Goal: Check status: Check status

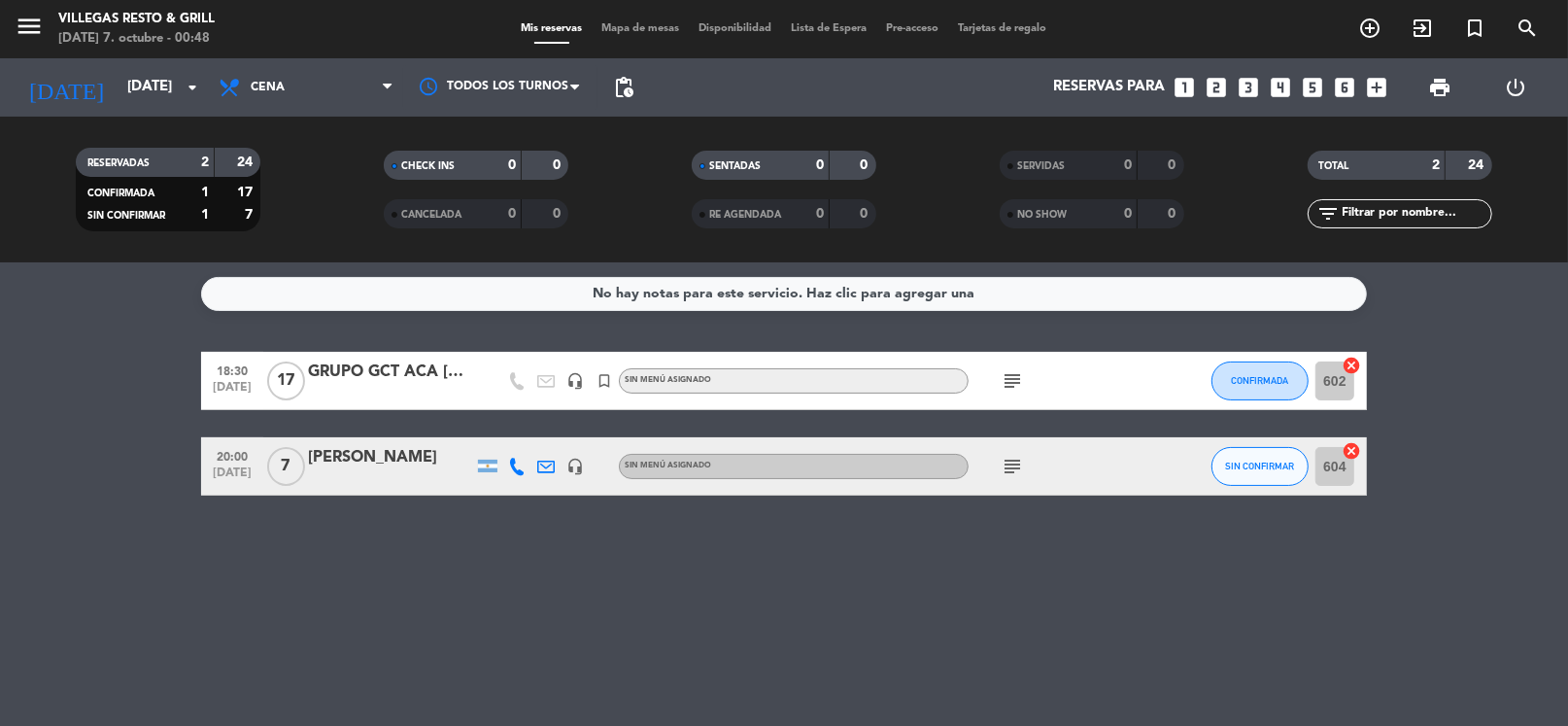
click at [80, 61] on div "[DATE] [DATE] arrow_drop_down" at bounding box center [112, 88] width 194 height 59
click at [117, 86] on input "[DATE]" at bounding box center [212, 87] width 189 height 37
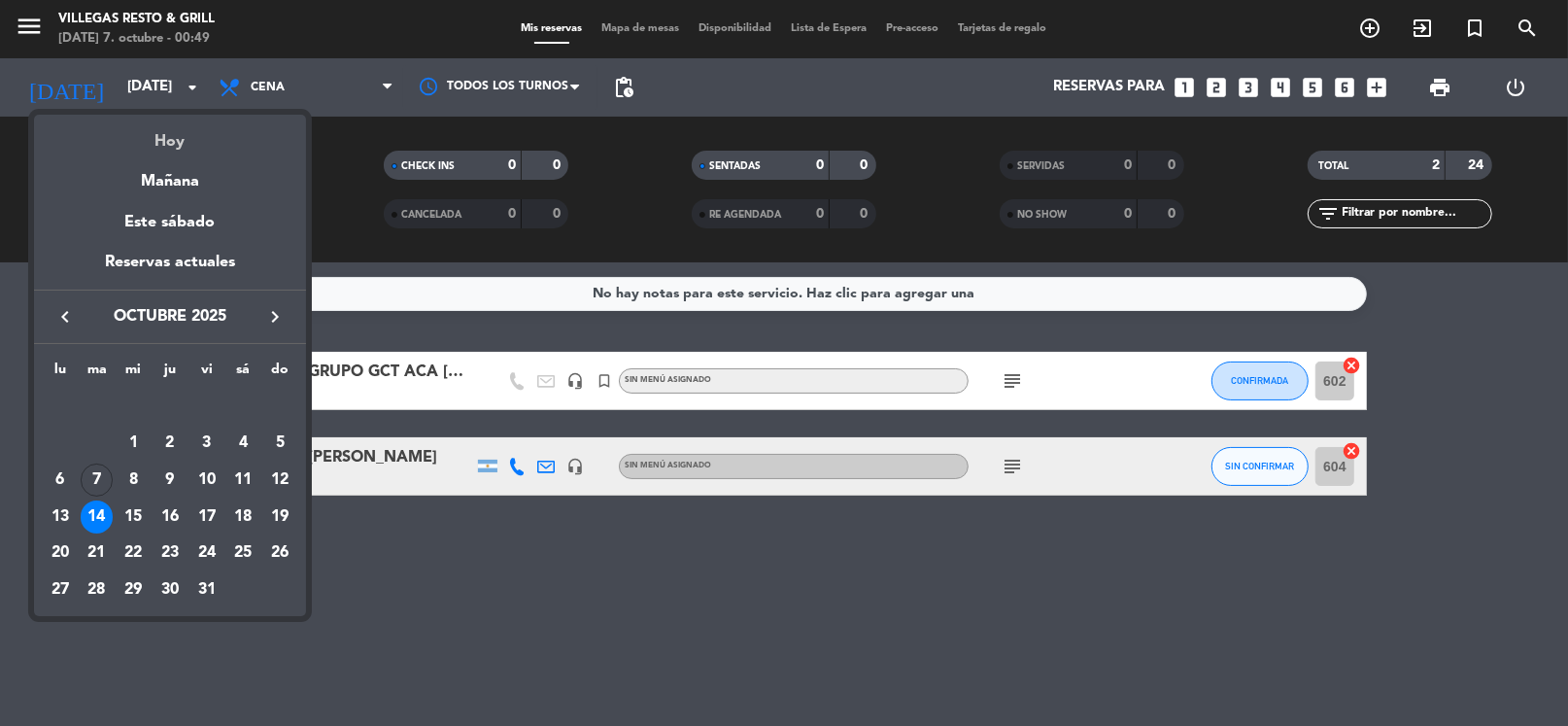
click at [169, 143] on div "Hoy" at bounding box center [169, 134] width 272 height 40
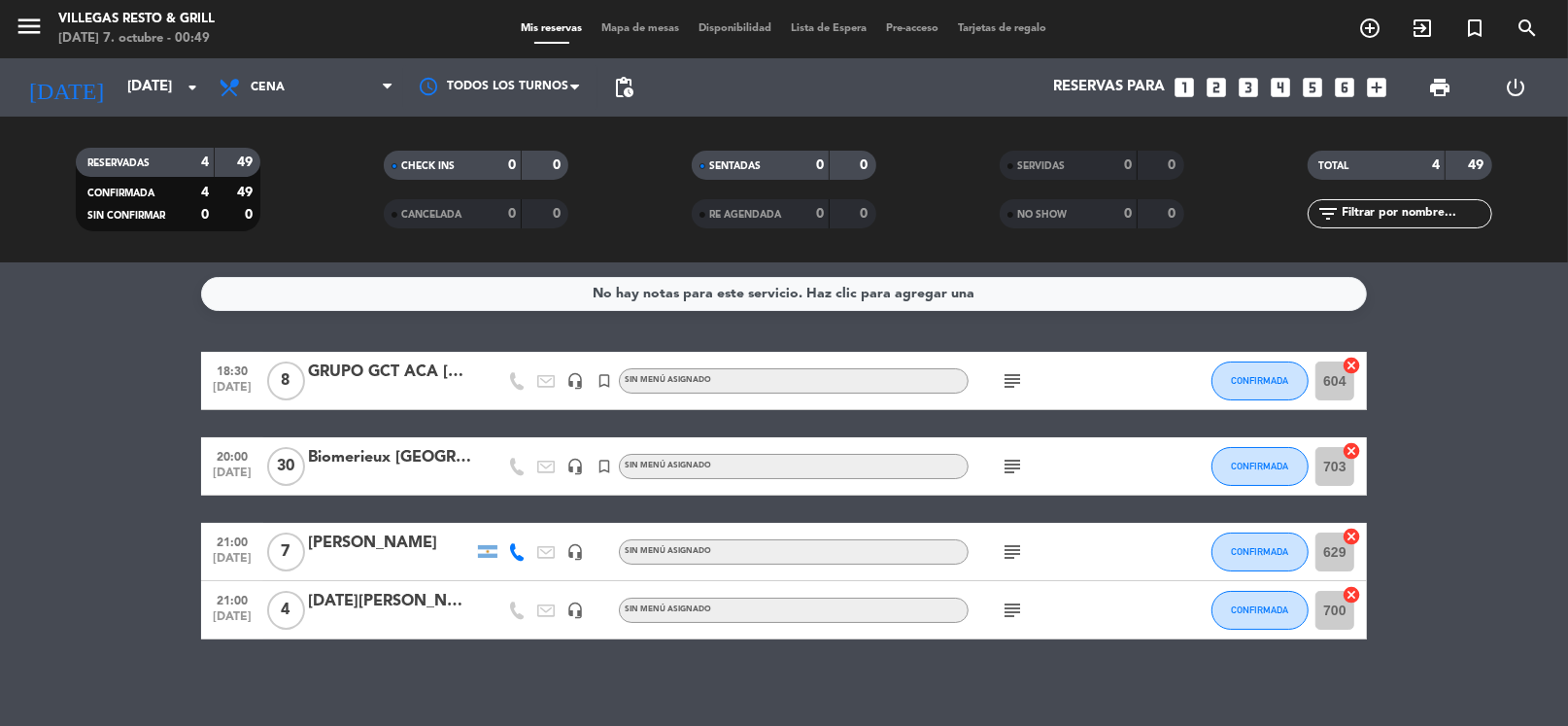
click at [1008, 473] on icon "subject" at bounding box center [1011, 466] width 23 height 23
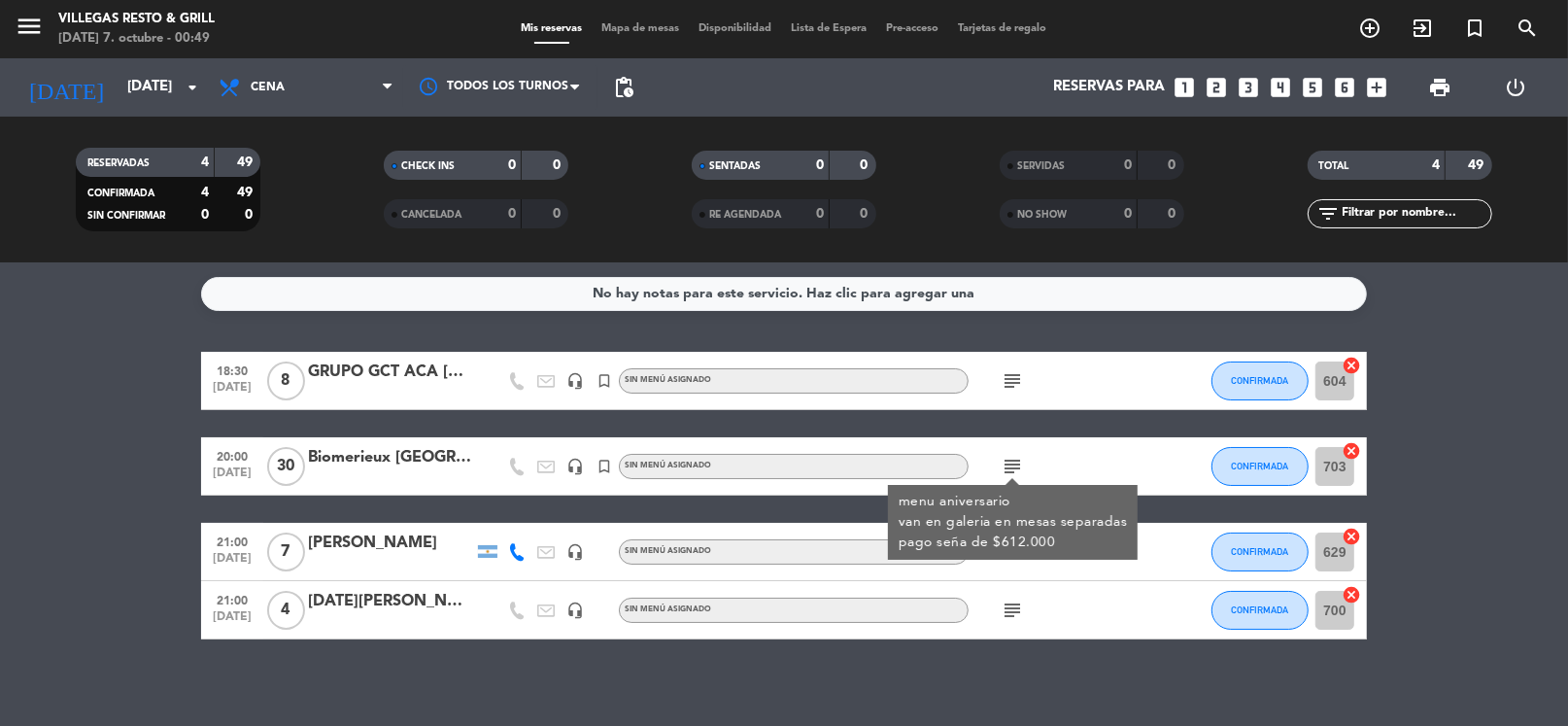
click at [526, 521] on div "18:30 [DATE] 8 GRUPO GCT ACA [DATE] headset_mic turned_in_not Sin menú asignado…" at bounding box center [784, 495] width 1166 height 288
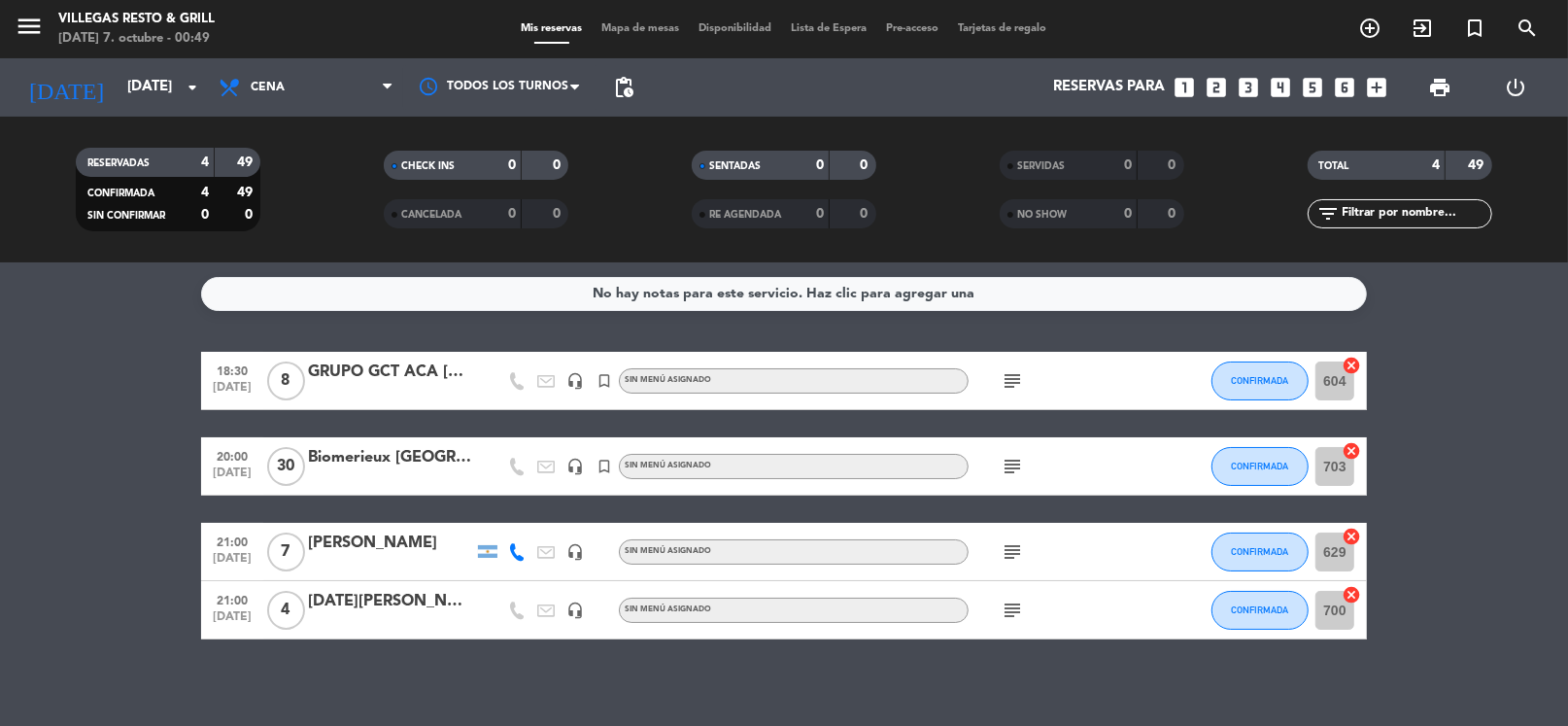
click at [1002, 547] on icon "subject" at bounding box center [1011, 551] width 23 height 23
click at [1016, 611] on icon "subject" at bounding box center [1011, 609] width 23 height 23
click at [1008, 388] on icon "subject" at bounding box center [1011, 380] width 23 height 23
drag, startPoint x: 485, startPoint y: 422, endPoint x: 568, endPoint y: 457, distance: 90.1
click at [485, 422] on div "18:30 [DATE] 8 GRUPO GCT ACA [DATE] headset_mic turned_in_not Sin menú asignado…" at bounding box center [784, 495] width 1166 height 288
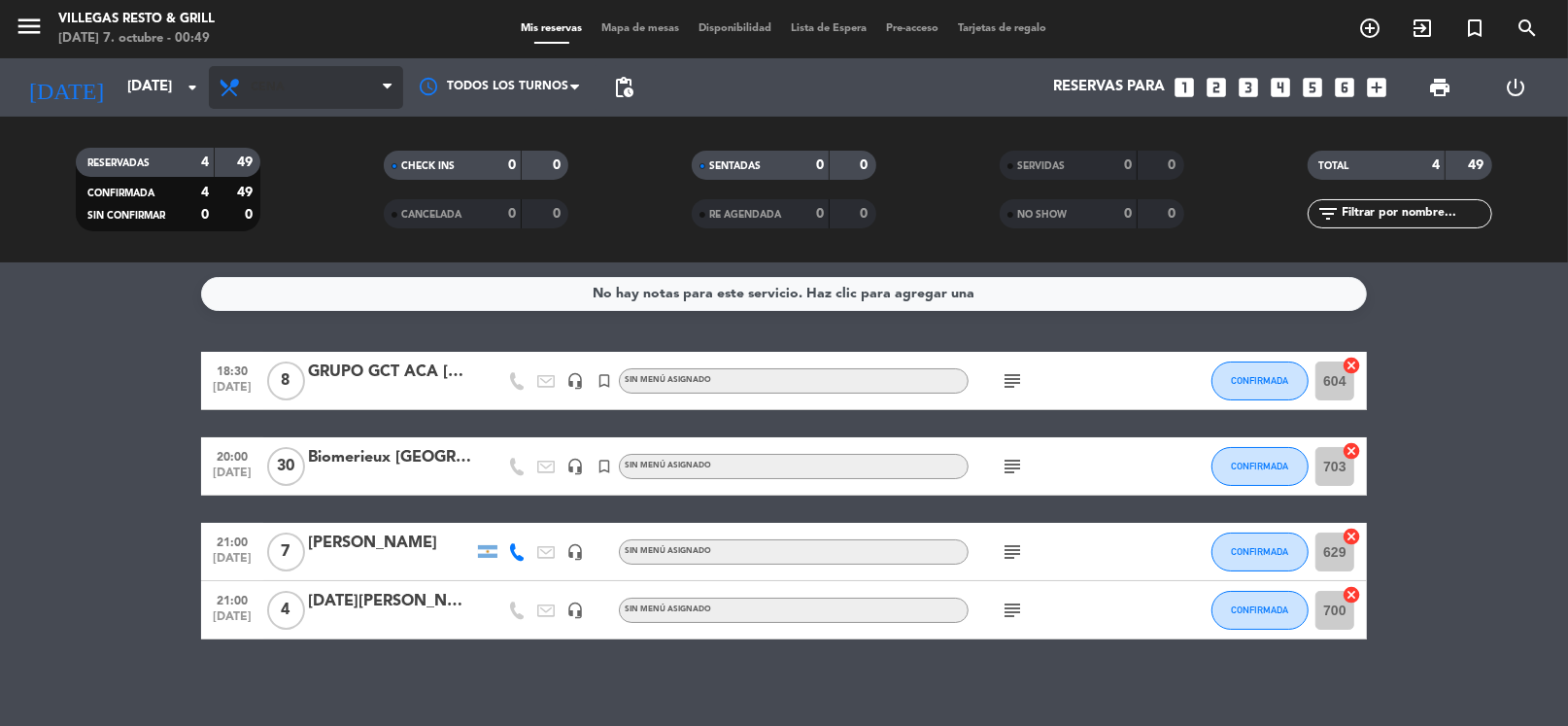
click at [297, 107] on span "Cena" at bounding box center [306, 87] width 194 height 43
click at [297, 165] on div "menu [PERSON_NAME] Resto & Grill [DATE] 7. octubre - 00:49 Mis reservas Mapa de…" at bounding box center [784, 130] width 1568 height 262
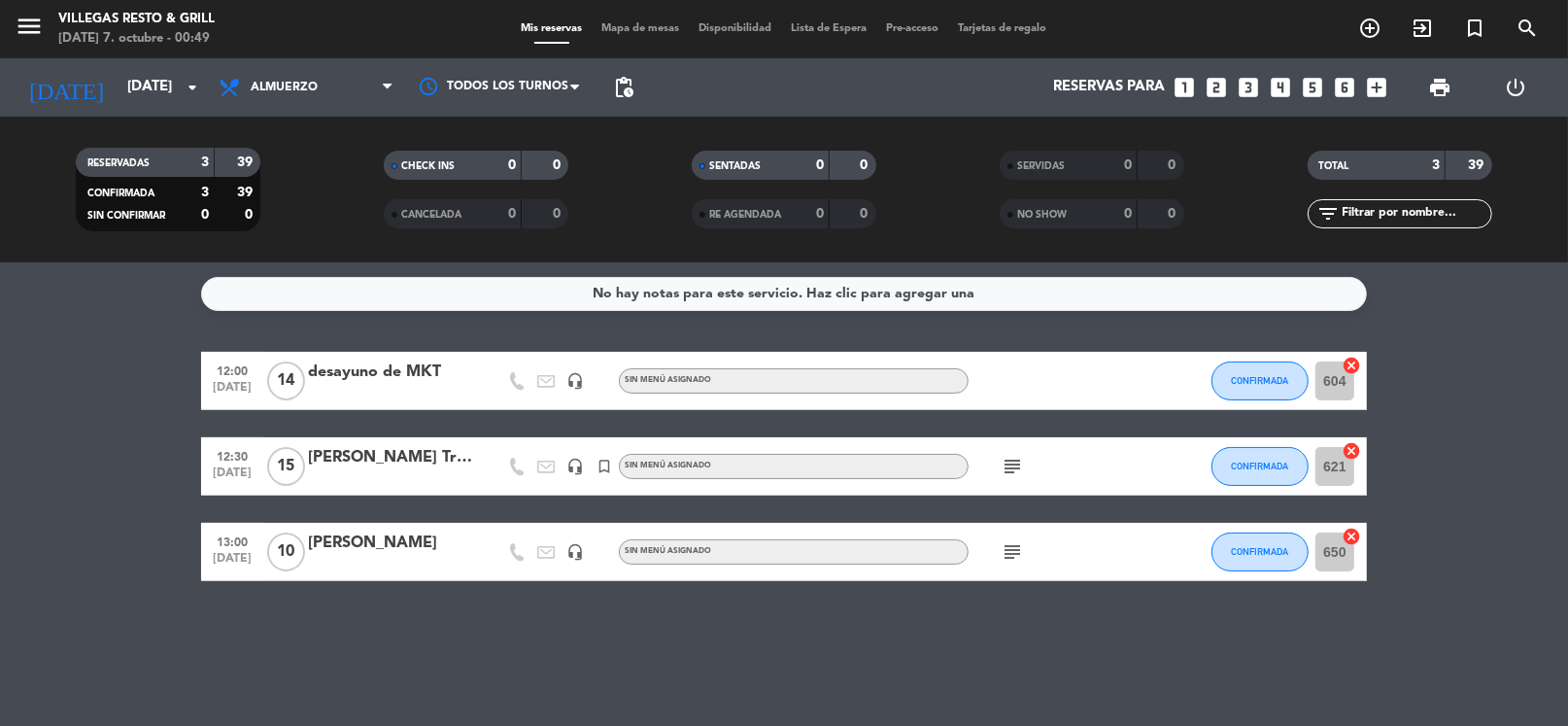
click at [1013, 463] on icon "subject" at bounding box center [1011, 466] width 23 height 23
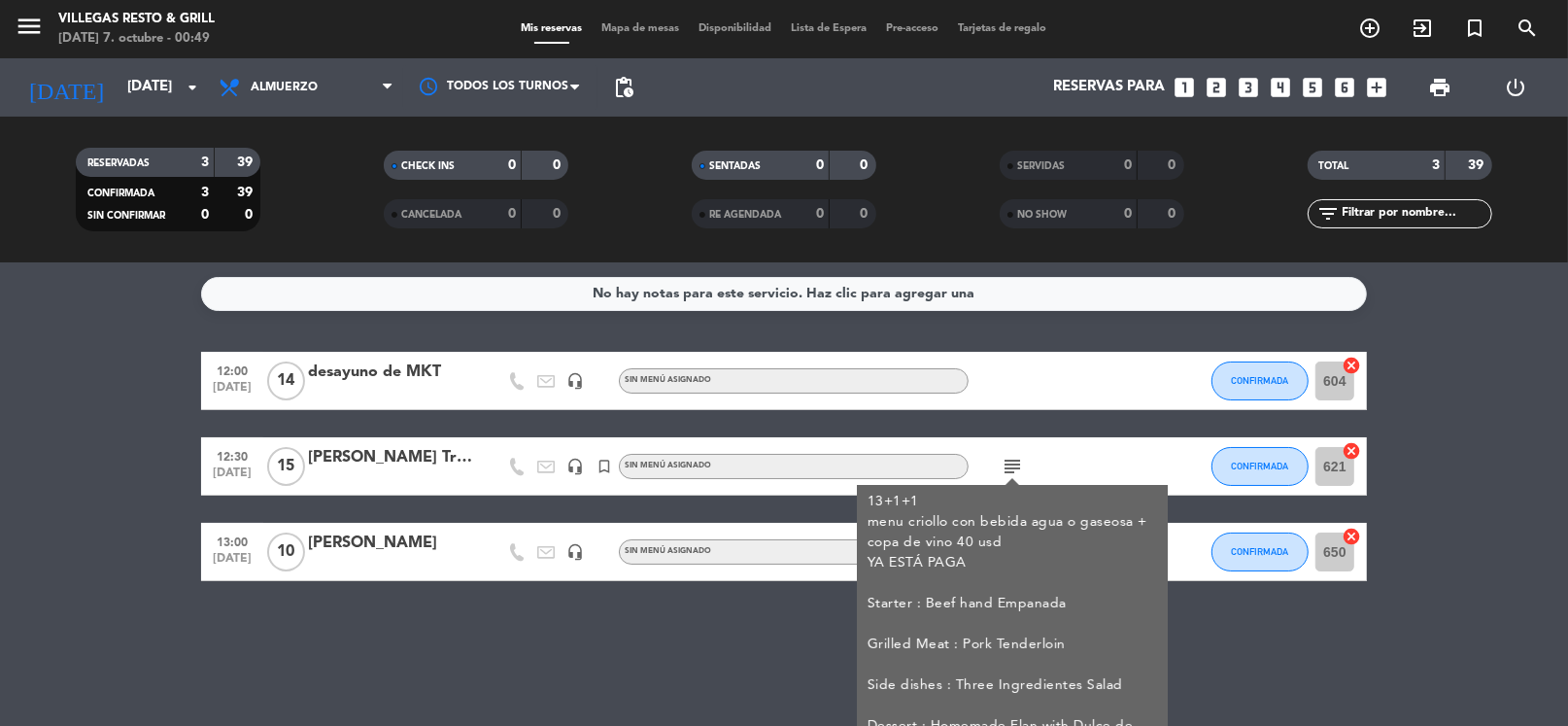
scroll to position [37, 0]
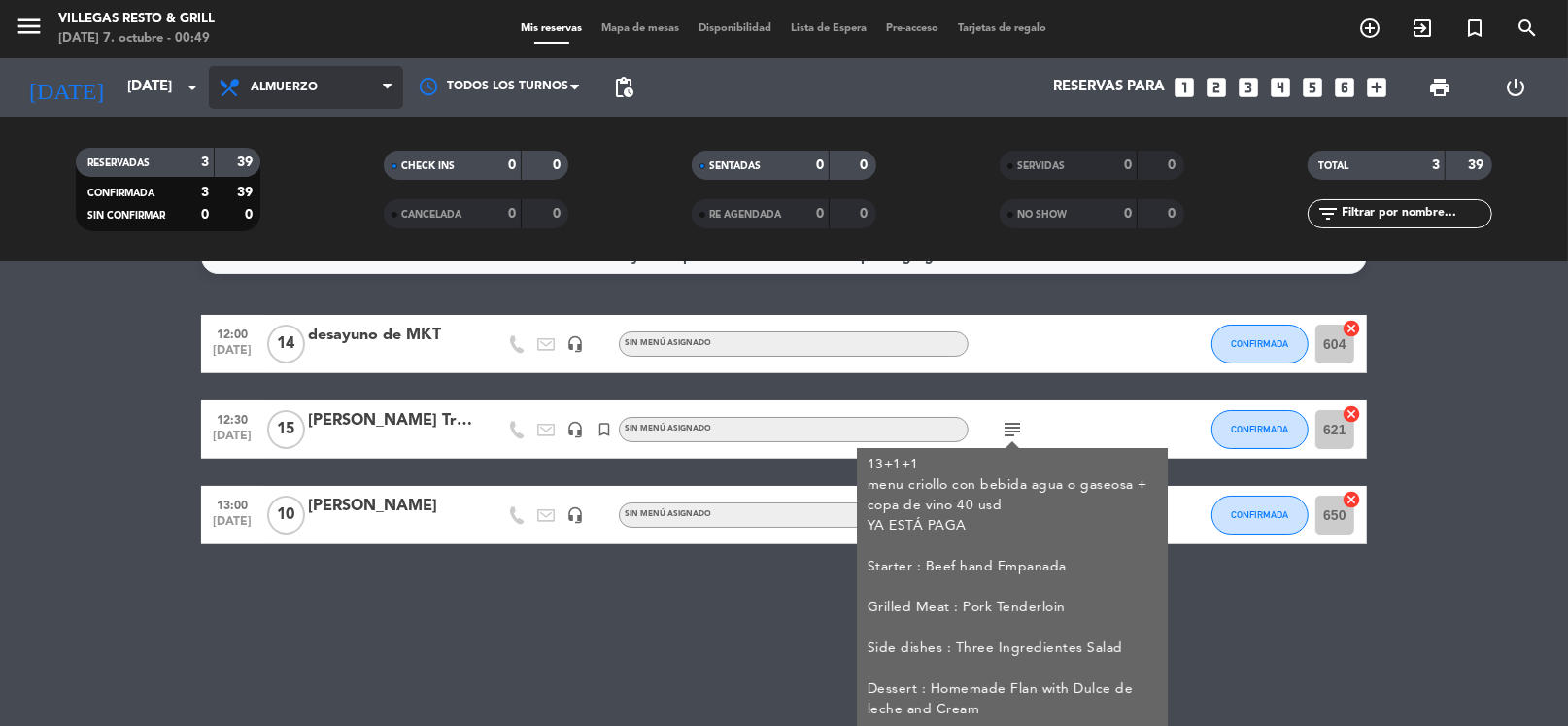
click at [312, 102] on span "Almuerzo" at bounding box center [306, 87] width 194 height 43
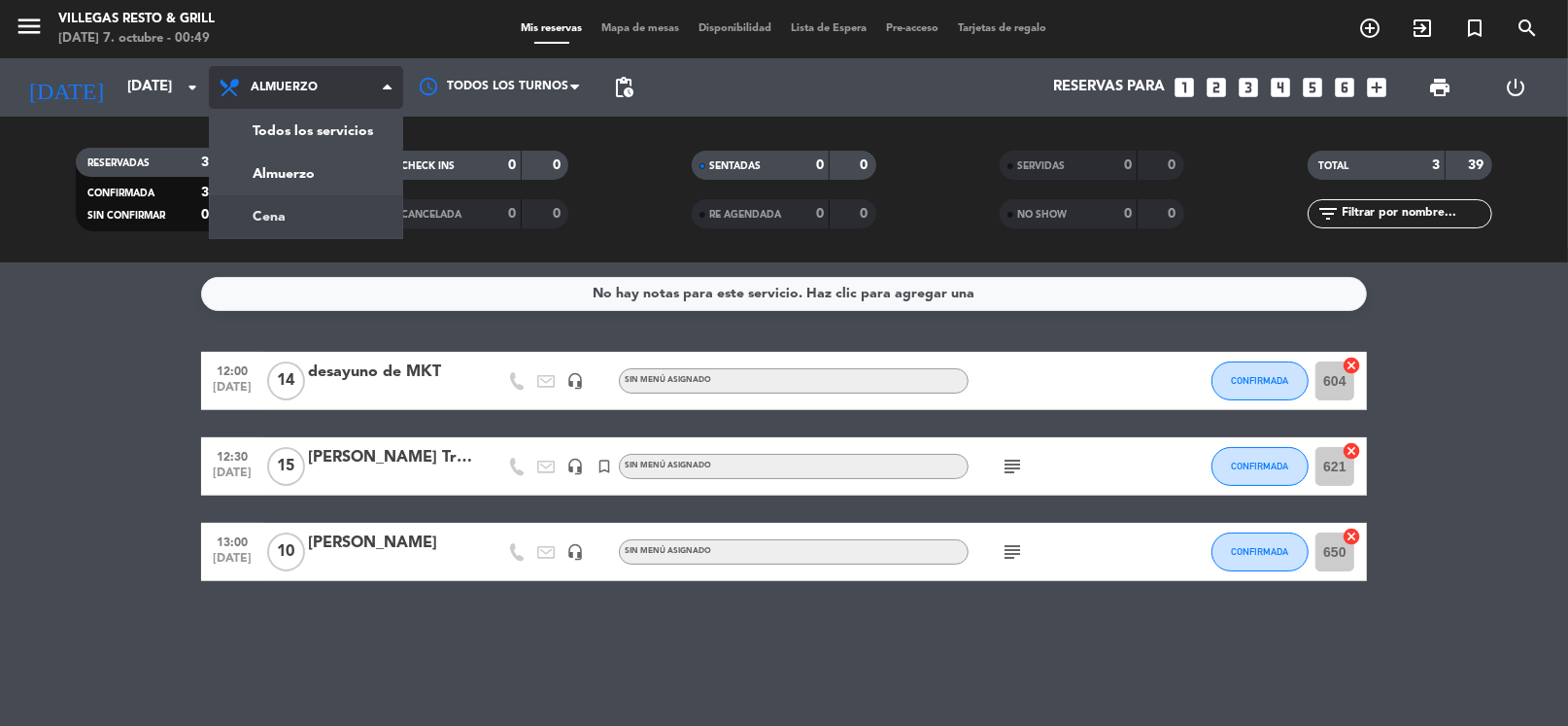
click at [290, 215] on div "menu [PERSON_NAME] Resto & Grill [DATE] 7. octubre - 00:49 Mis reservas Mapa de…" at bounding box center [784, 130] width 1568 height 262
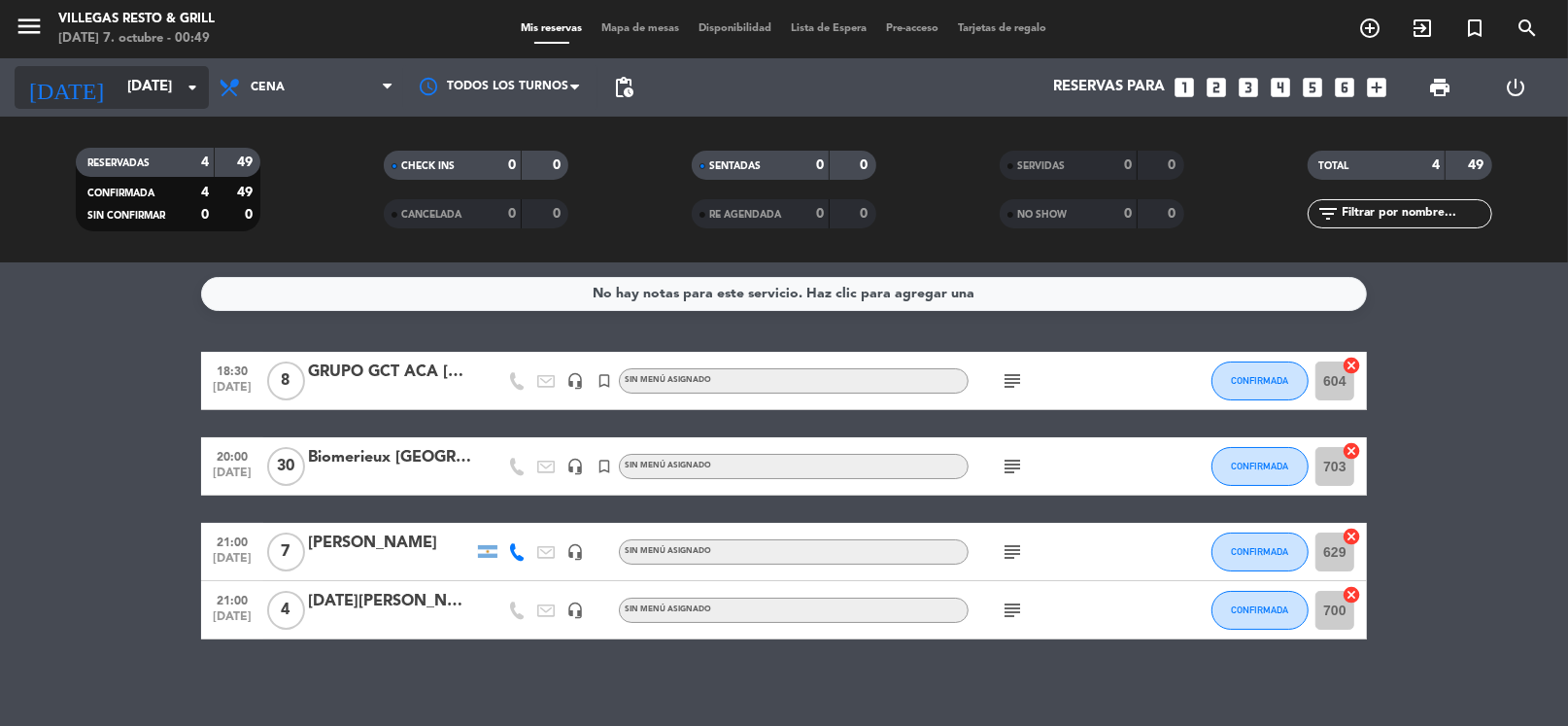
click at [143, 83] on input "[DATE]" at bounding box center [212, 87] width 189 height 37
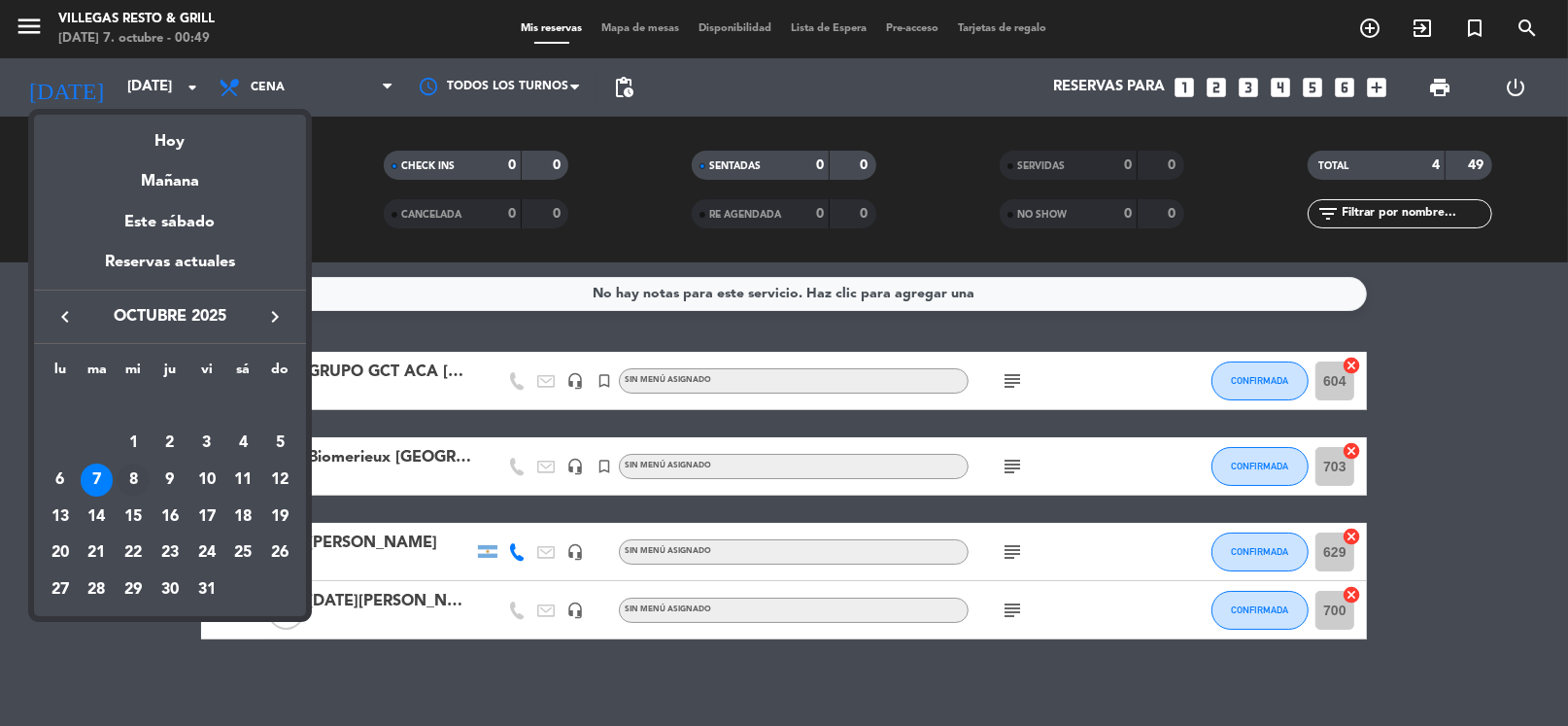
click at [129, 480] on div "8" at bounding box center [132, 479] width 33 height 33
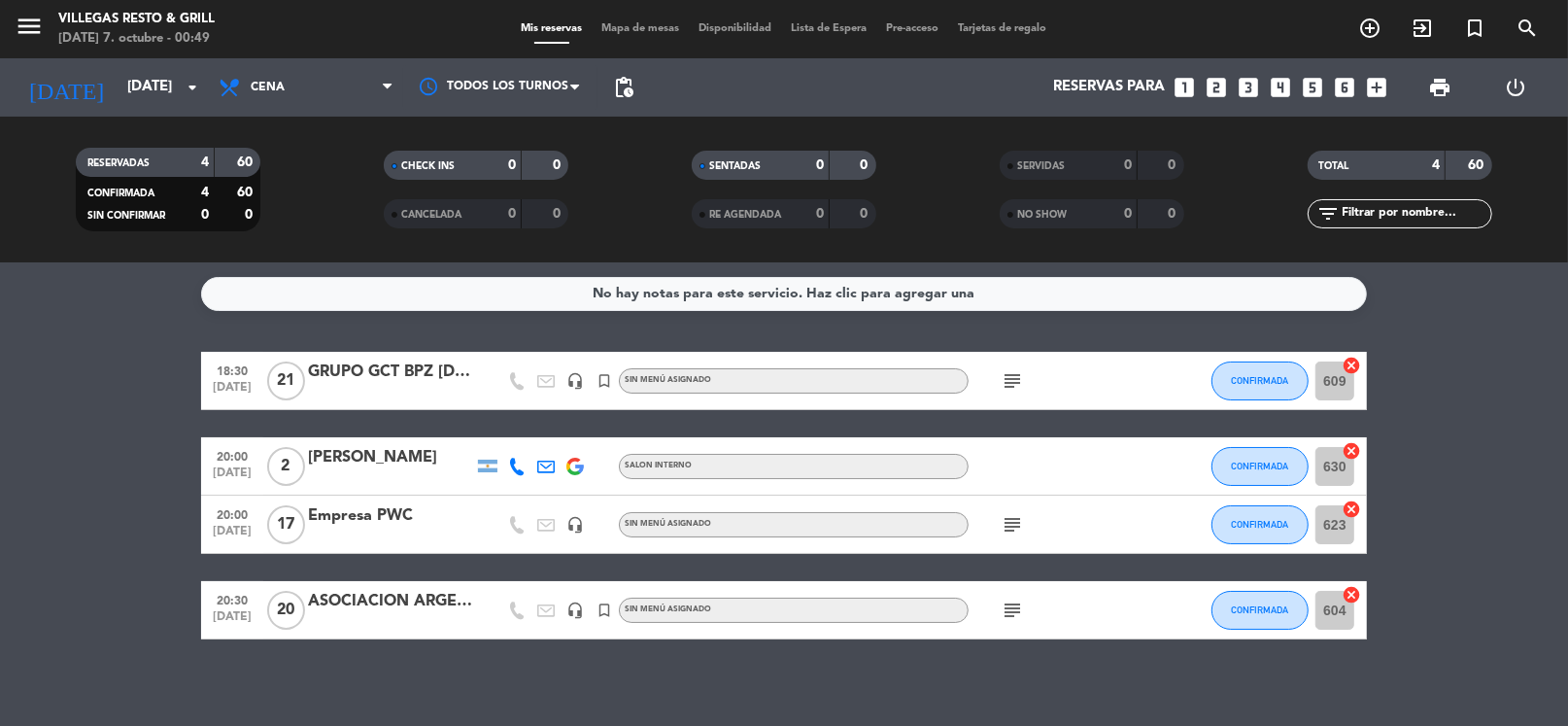
click at [1008, 610] on icon "subject" at bounding box center [1011, 609] width 23 height 23
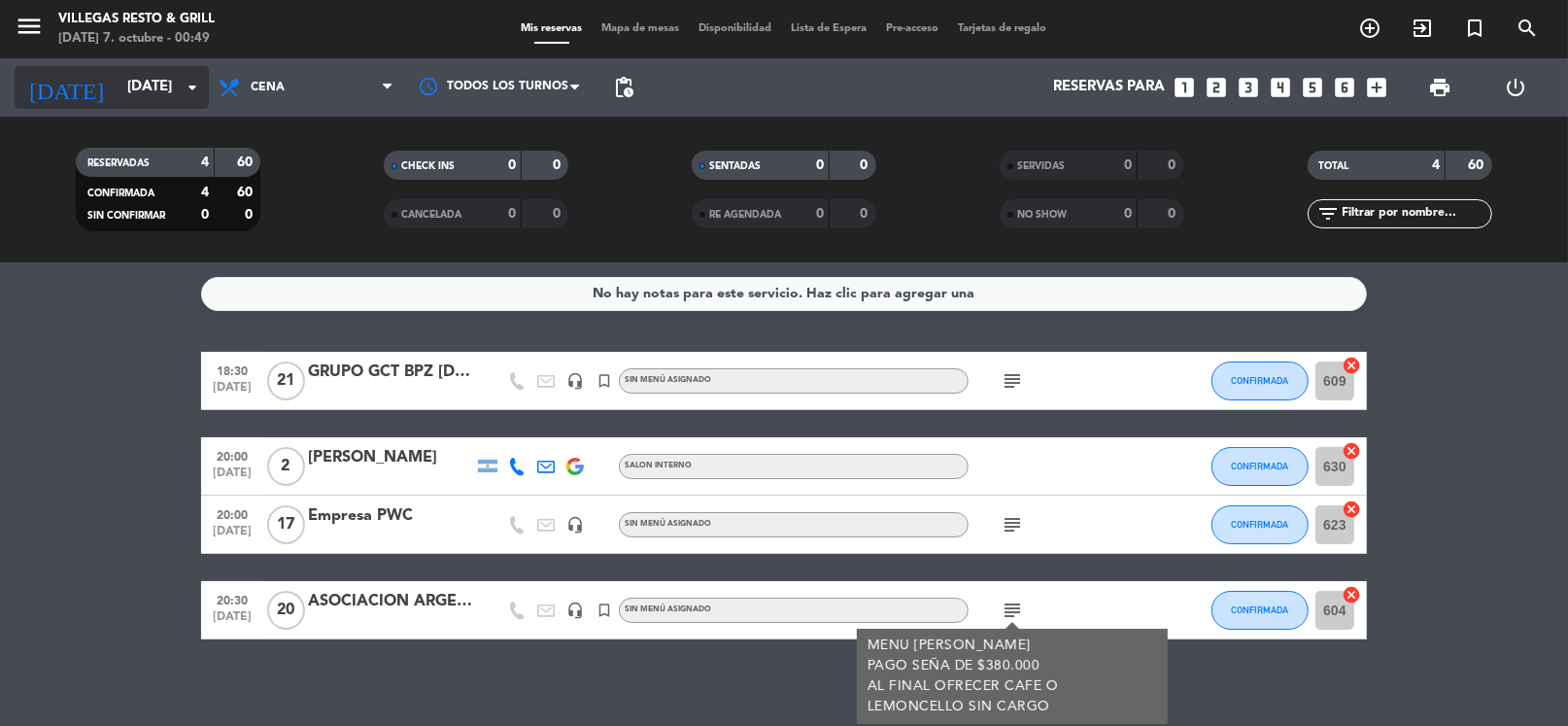
click at [117, 78] on input "[DATE]" at bounding box center [212, 87] width 189 height 37
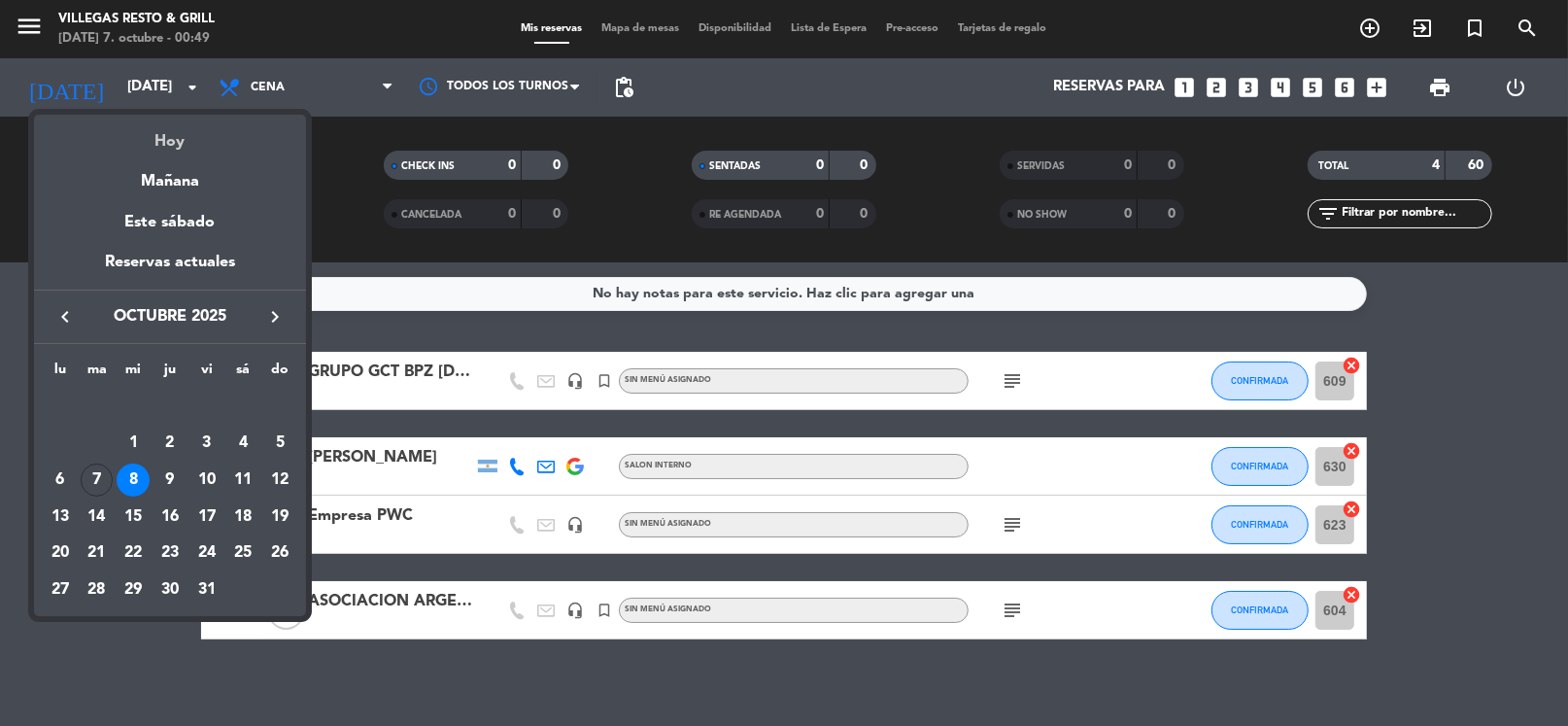
click at [172, 143] on div "Hoy" at bounding box center [169, 134] width 272 height 40
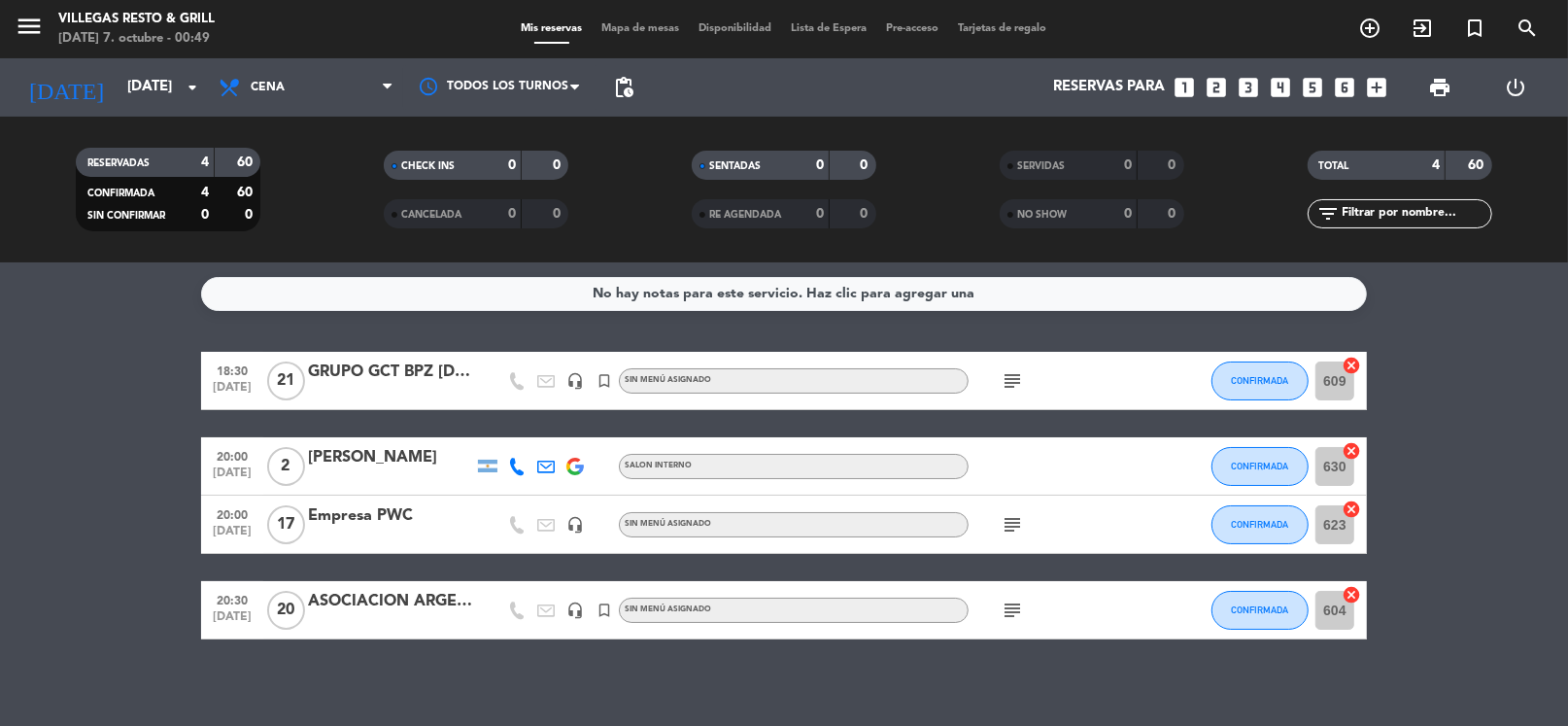
type input "[DATE]"
